Goal: Task Accomplishment & Management: Complete application form

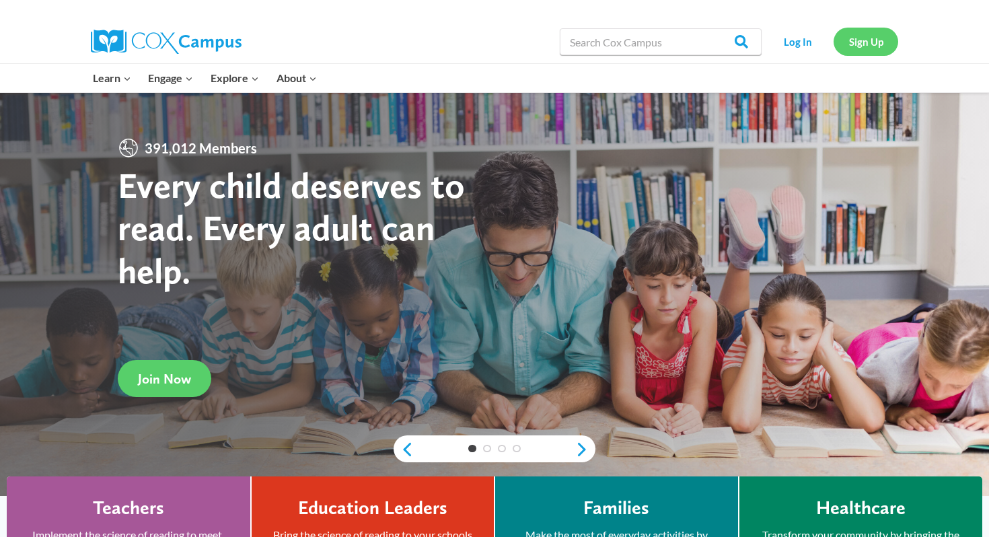
click at [851, 42] on link "Sign Up" at bounding box center [865, 42] width 65 height 28
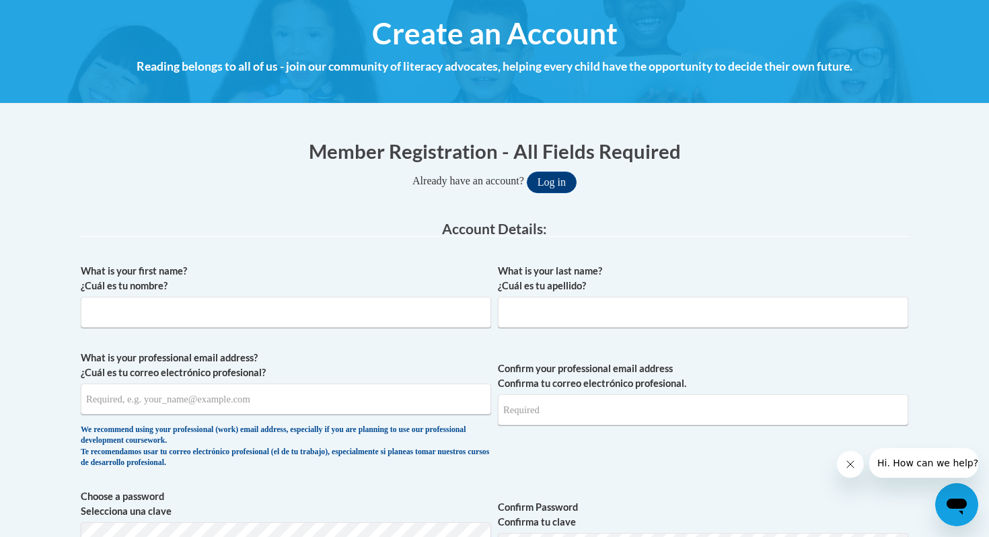
scroll to position [153, 0]
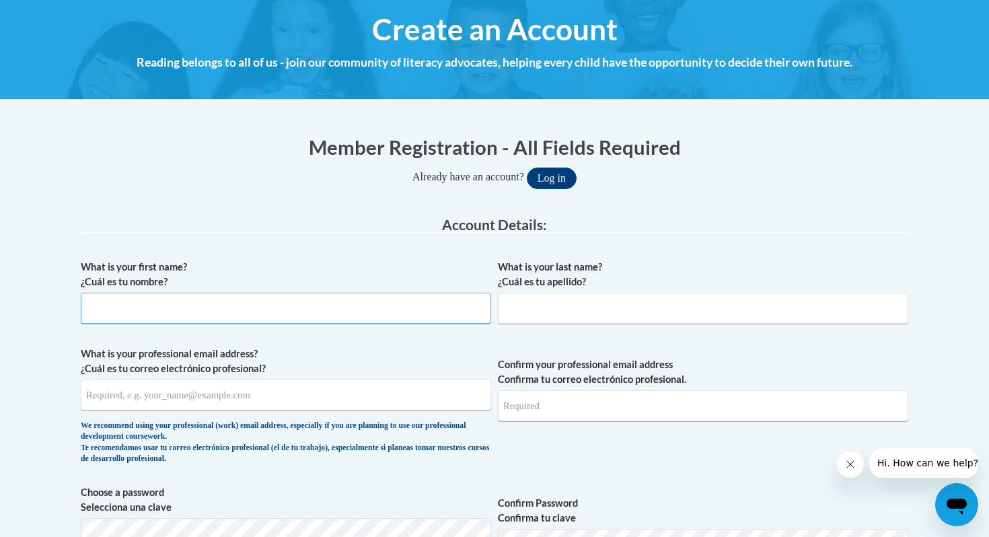
click at [301, 314] on input "What is your first name? ¿Cuál es tu nombre?" at bounding box center [286, 308] width 410 height 31
type input "Caitlyn"
type input "Cole"
type input "caitlynmcole@gmail.com"
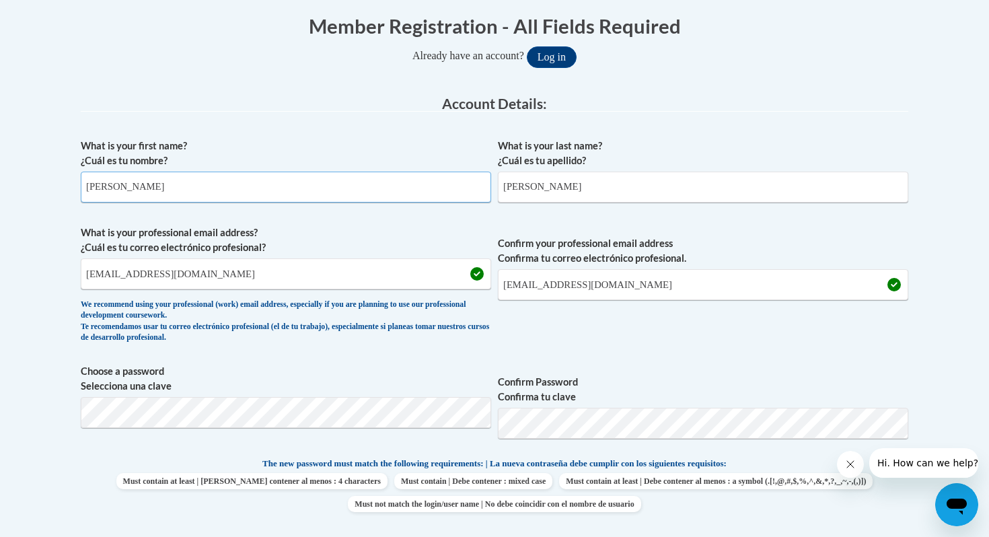
scroll to position [284, 0]
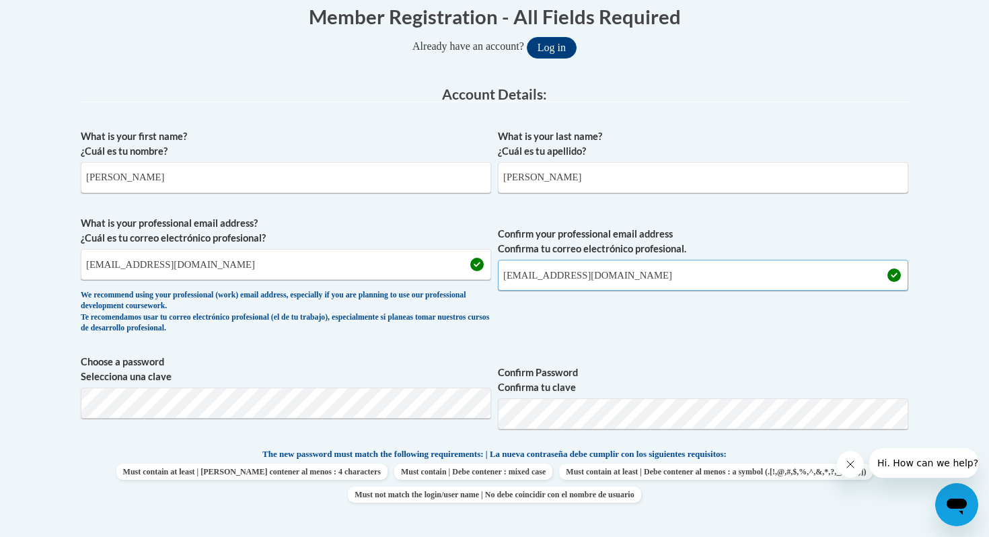
drag, startPoint x: 652, startPoint y: 286, endPoint x: 474, endPoint y: 272, distance: 178.1
click at [474, 272] on span "What is your professional email address? ¿Cuál es tu correo electrónico profesi…" at bounding box center [494, 278] width 827 height 124
drag, startPoint x: 294, startPoint y: 272, endPoint x: 91, endPoint y: 265, distance: 203.3
click at [91, 265] on input "caitlynmcole@gmail.com" at bounding box center [286, 264] width 410 height 31
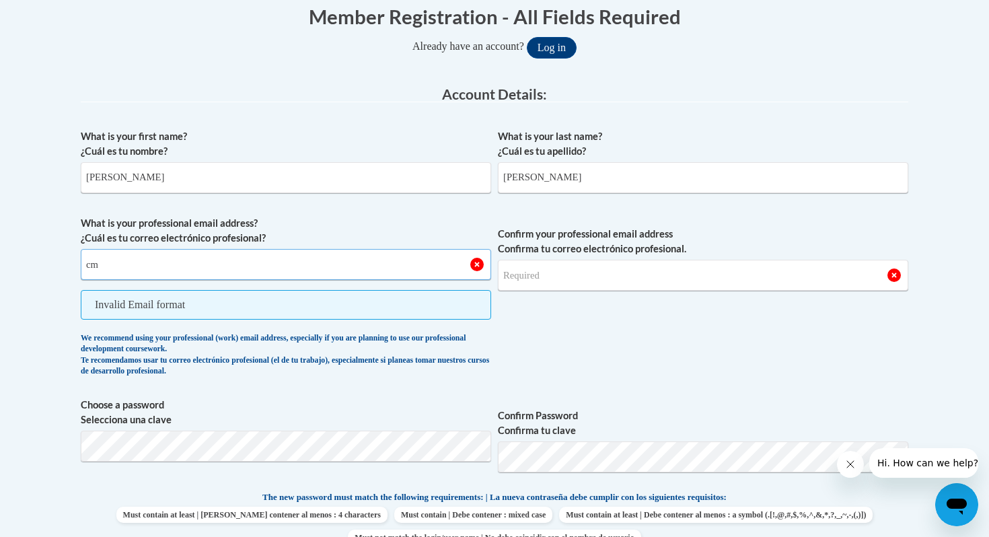
type input "cm.cole1@pack.csupueblo.edu"
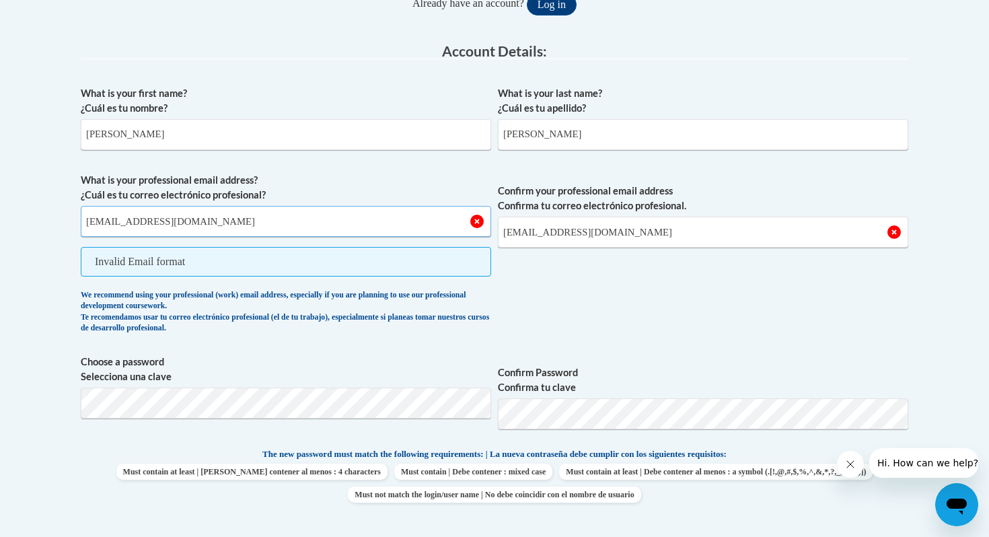
scroll to position [328, 0]
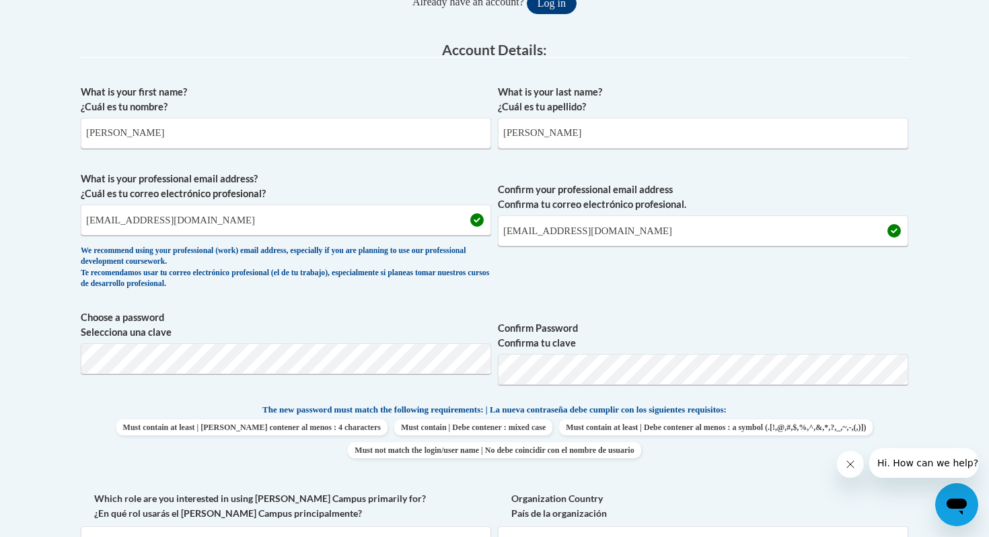
click at [276, 299] on div "What is your first name? ¿Cuál es tu nombre? Caitlyn What is your last name? ¿C…" at bounding box center [494, 385] width 827 height 614
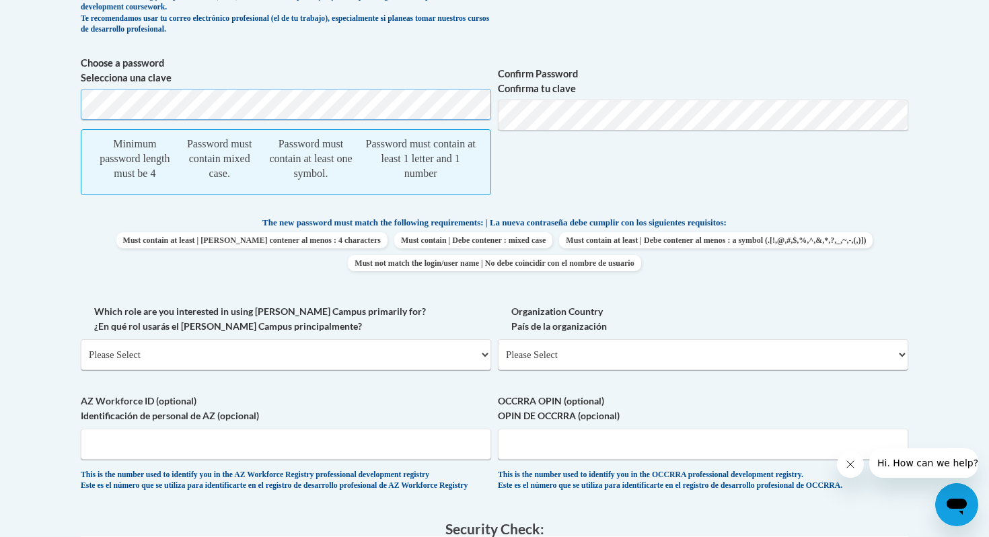
scroll to position [548, 0]
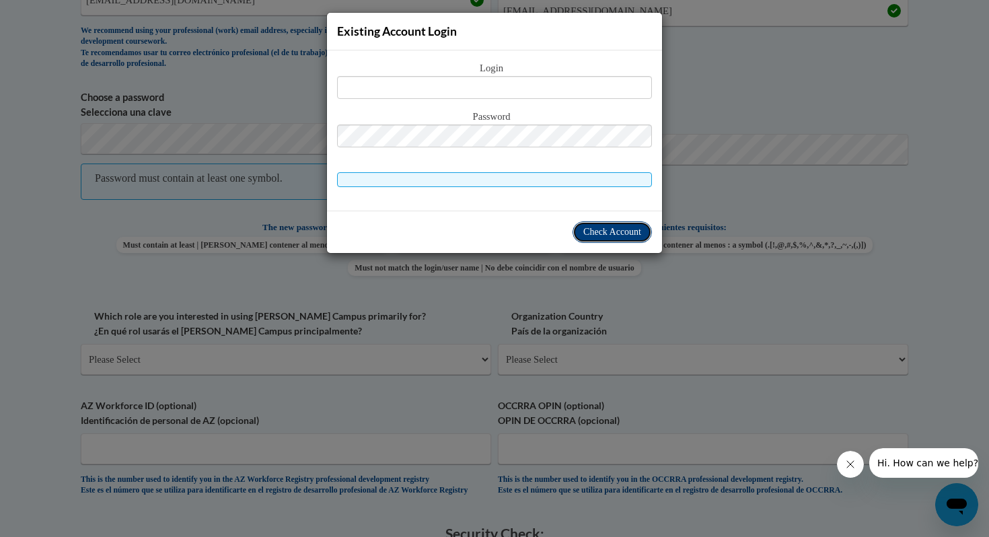
click at [602, 227] on span "Check Account" at bounding box center [612, 232] width 58 height 10
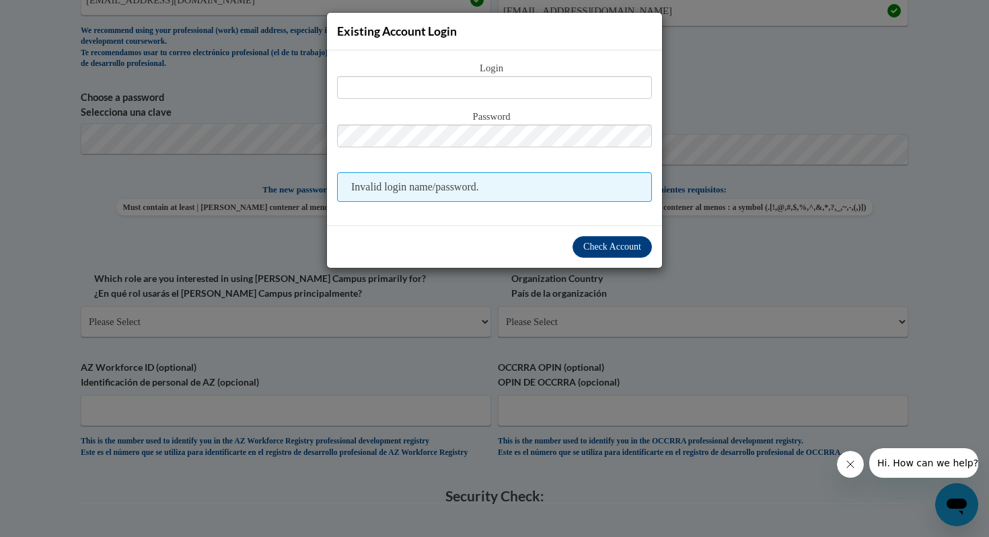
click at [733, 40] on div "Existing Account Login Login Password Invalid login name/password. Check Account" at bounding box center [494, 268] width 989 height 537
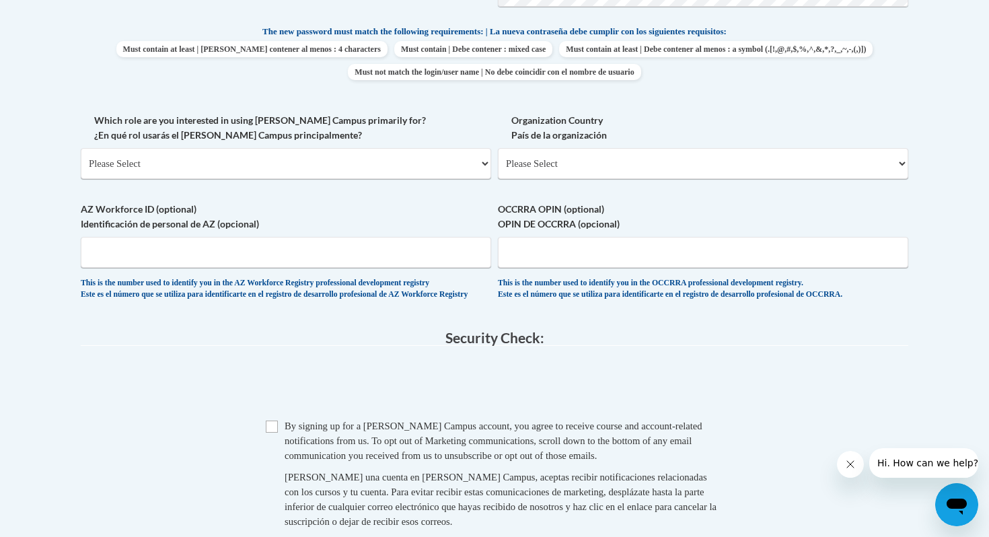
scroll to position [708, 0]
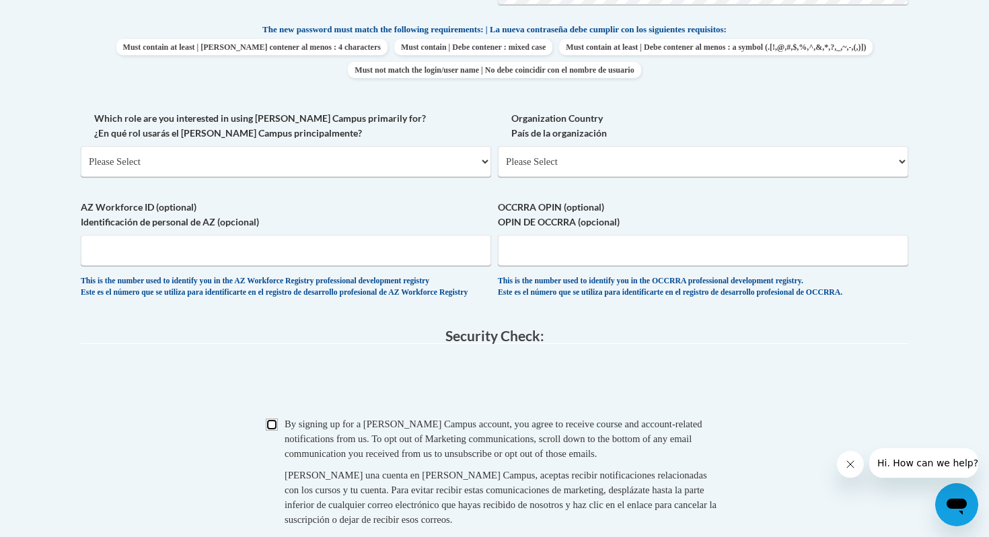
click at [274, 431] on input "Checkbox" at bounding box center [272, 424] width 12 height 12
checkbox input "true"
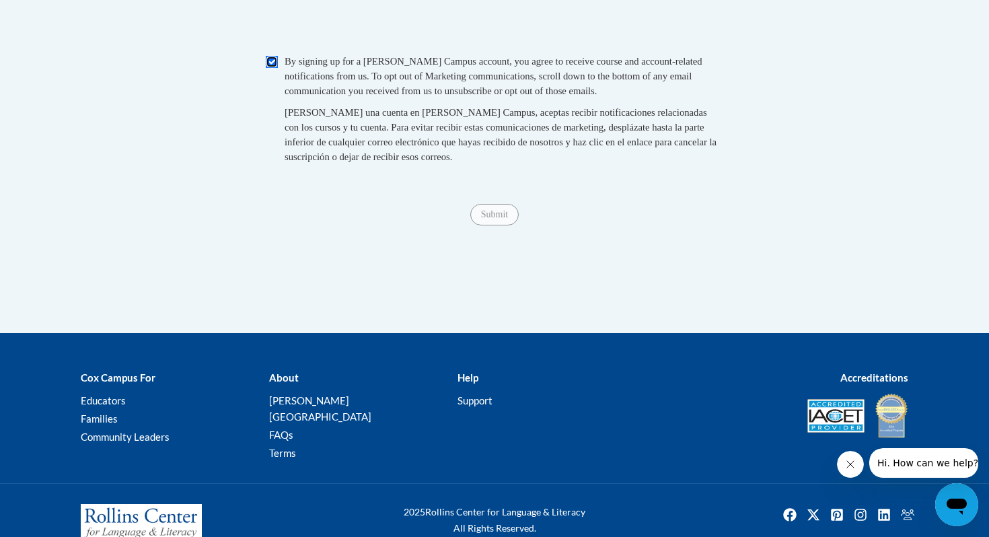
scroll to position [1100, 0]
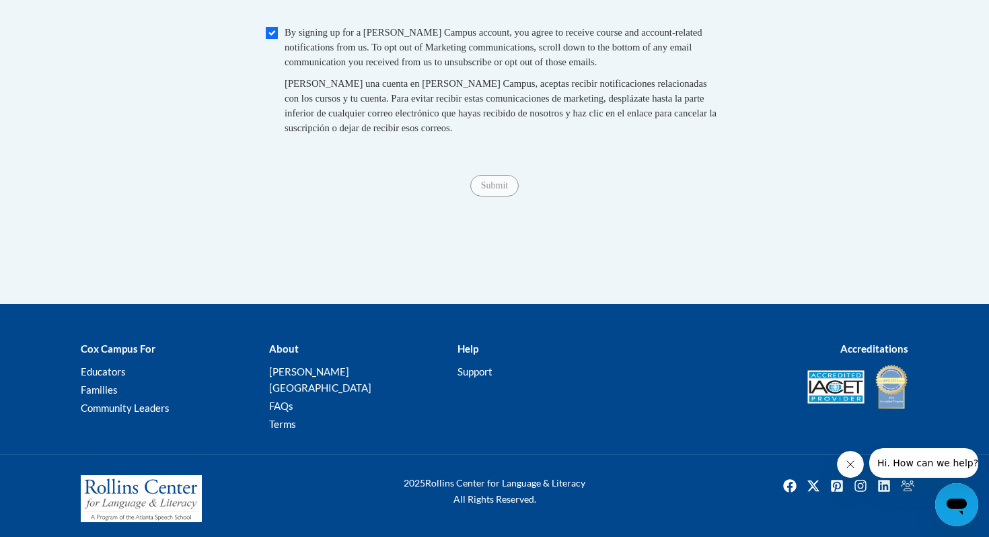
click at [486, 190] on span "Submit" at bounding box center [494, 184] width 48 height 11
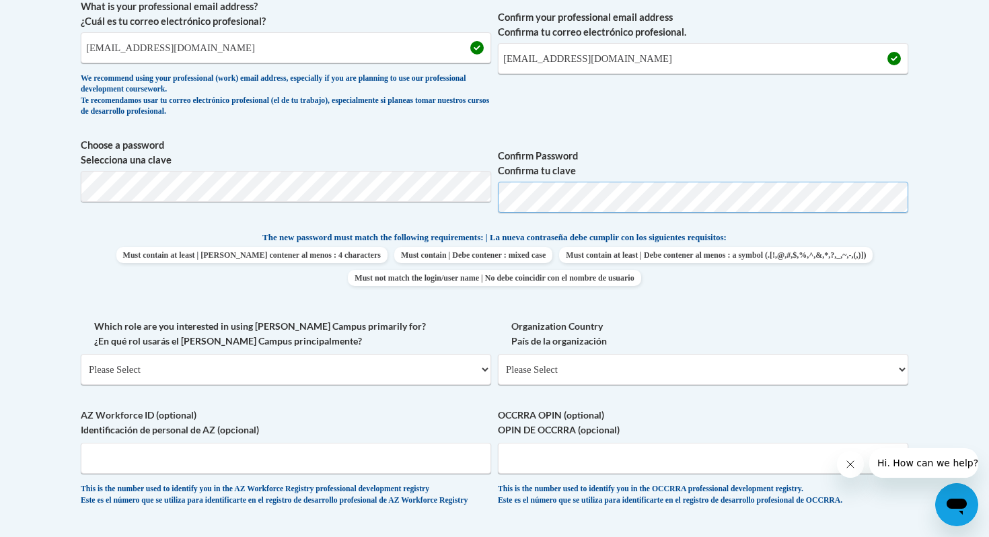
scroll to position [505, 0]
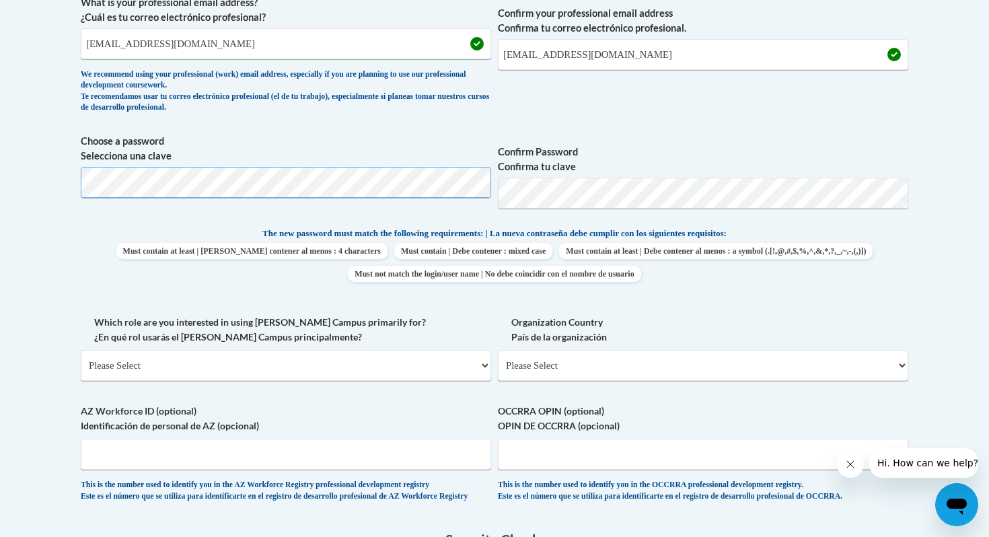
click at [0, 186] on body "This site uses cookies to help improve your learning experience. By continuing …" at bounding box center [494, 316] width 989 height 1642
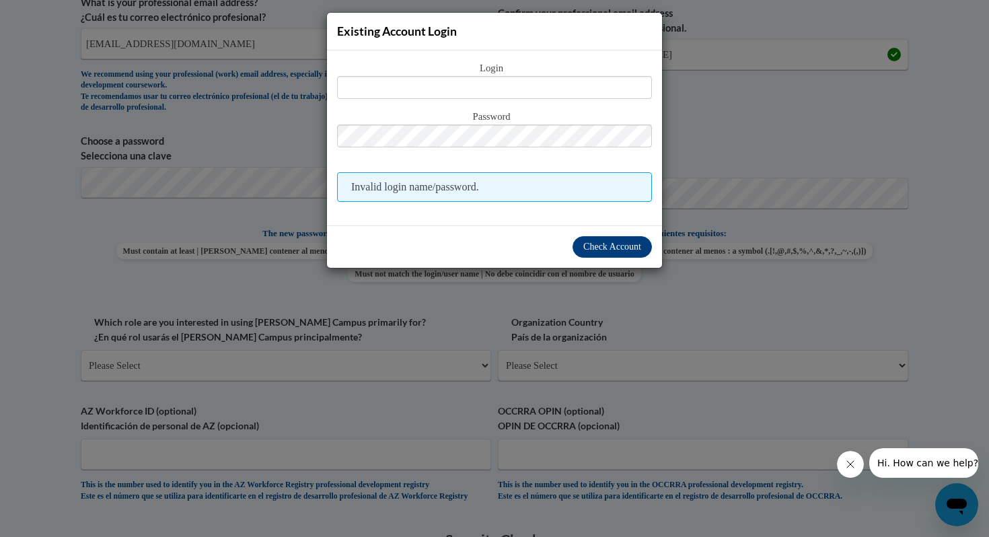
click at [684, 172] on div "Existing Account Login Login Password Invalid login name/password. Check Account" at bounding box center [494, 268] width 989 height 537
